Goal: Transaction & Acquisition: Purchase product/service

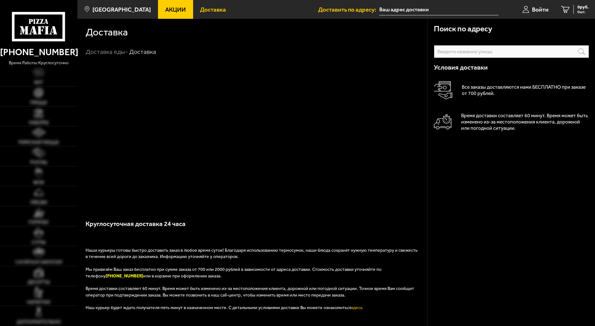
scroll to position [211, 0]
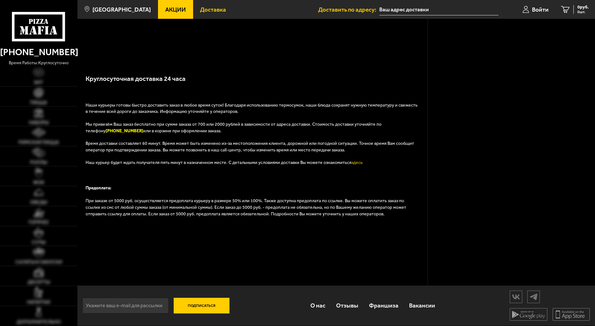
click at [26, 183] on link "WOK" at bounding box center [38, 176] width 77 height 20
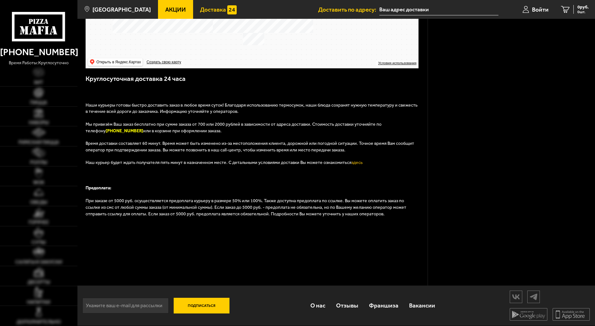
scroll to position [227, 0]
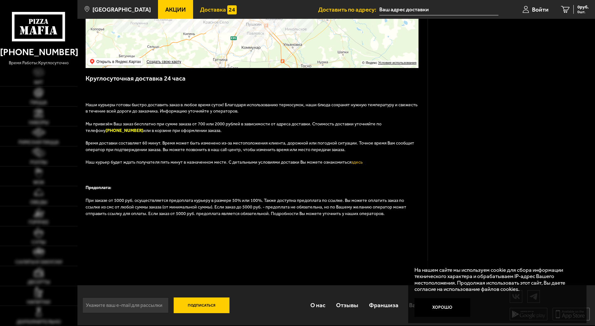
click at [31, 317] on link "Дополнительно" at bounding box center [38, 316] width 77 height 20
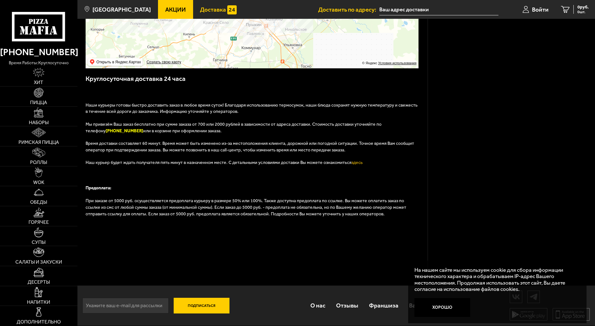
scroll to position [211, 0]
